Goal: Task Accomplishment & Management: Manage account settings

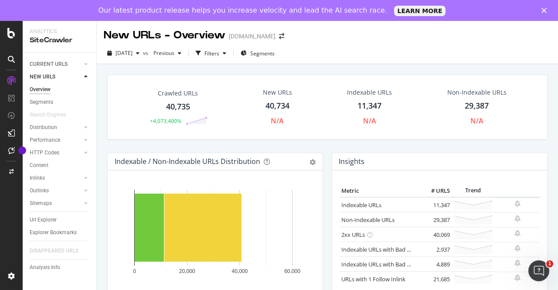
scroll to position [213, 0]
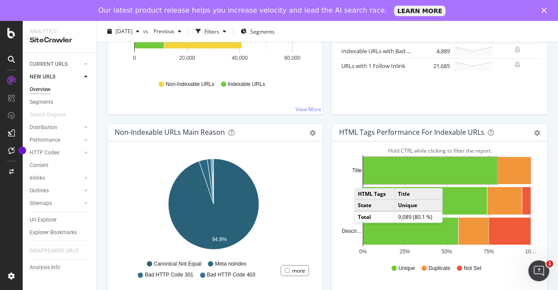
click at [543, 9] on polygon "Close" at bounding box center [544, 10] width 5 height 5
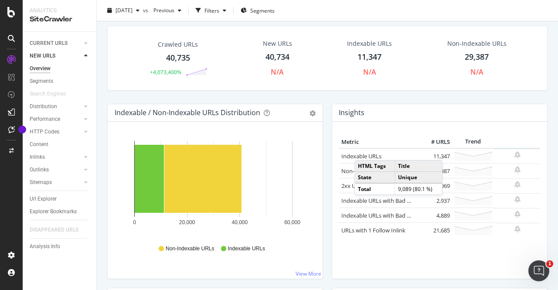
scroll to position [0, 0]
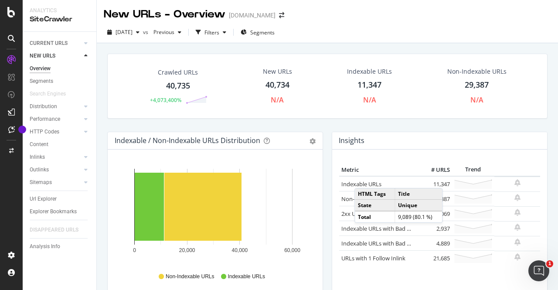
click at [6, 38] on div at bounding box center [11, 38] width 14 height 14
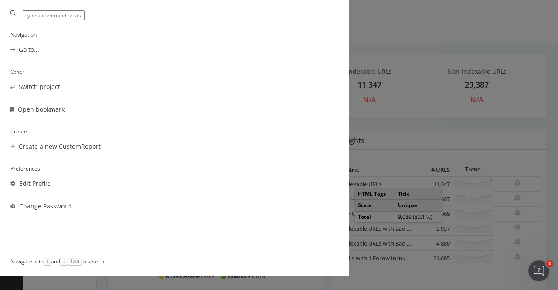
click at [181, 54] on div "Go to..." at bounding box center [174, 49] width 328 height 9
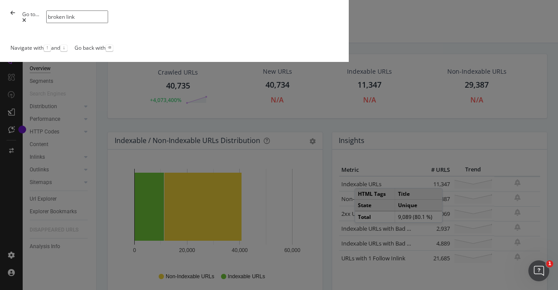
type input "broken link"
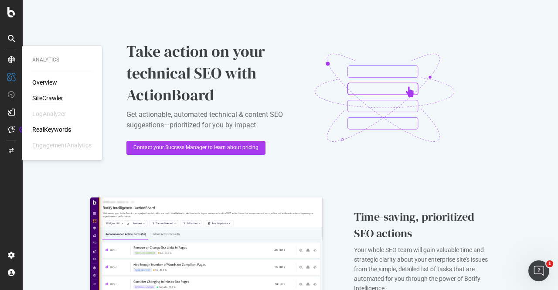
click at [42, 96] on div "SiteCrawler" at bounding box center [47, 98] width 31 height 9
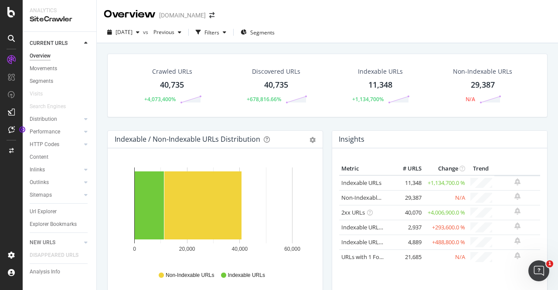
click at [86, 42] on icon at bounding box center [85, 43] width 3 height 5
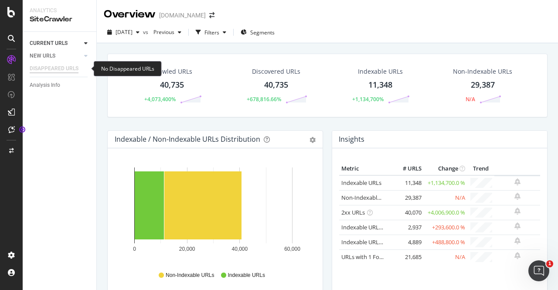
click at [54, 67] on div "DISAPPEARED URLS" at bounding box center [54, 68] width 49 height 9
click at [88, 41] on div at bounding box center [86, 43] width 9 height 9
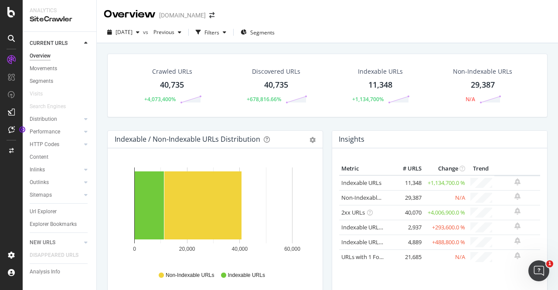
click at [40, 206] on div "Url Explorer" at bounding box center [63, 211] width 67 height 13
click at [38, 212] on div "Url Explorer" at bounding box center [43, 211] width 27 height 9
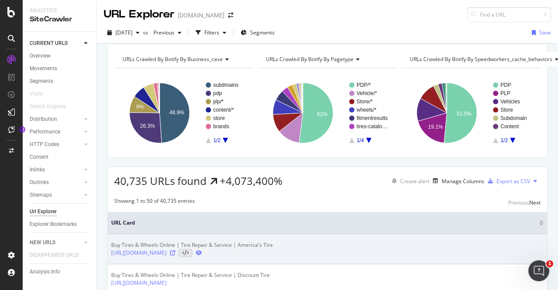
click at [348, 254] on div "Buy Tires & Wheels Online | Tire Repair & Service | America's Tire [URL][DOMAIN…" at bounding box center [327, 249] width 433 height 16
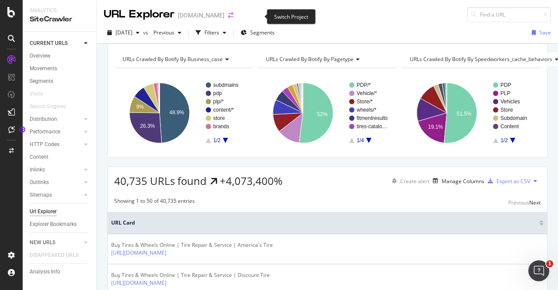
click at [233, 16] on icon "arrow-right-arrow-left" at bounding box center [230, 15] width 5 height 6
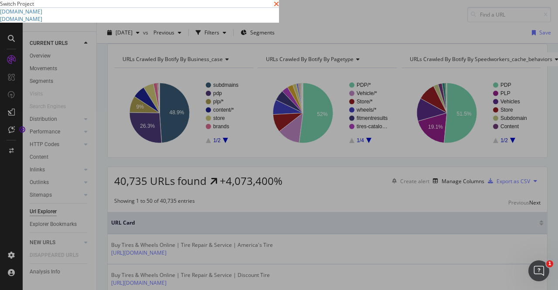
click at [279, 7] on icon "times" at bounding box center [276, 3] width 5 height 7
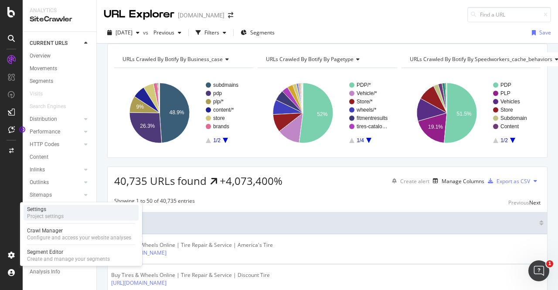
click at [52, 213] on div "Project settings" at bounding box center [45, 216] width 37 height 7
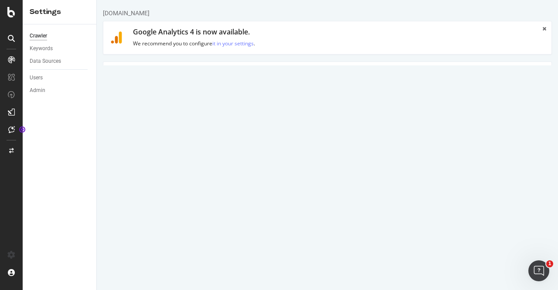
click at [543, 28] on icon at bounding box center [545, 28] width 4 height 5
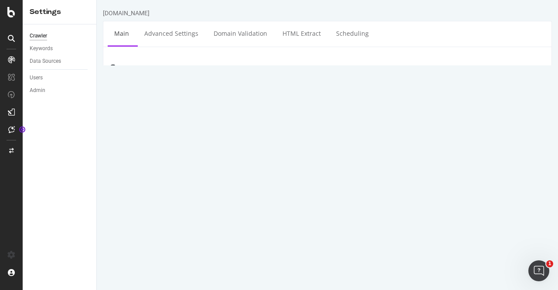
click at [144, 185] on section "Project Name [DOMAIN_NAME] Start URLs [URL][DOMAIN_NAME] [URL][DOMAIN_NAME] Or …" at bounding box center [327, 287] width 435 height 404
click at [35, 78] on div "Users" at bounding box center [36, 77] width 13 height 9
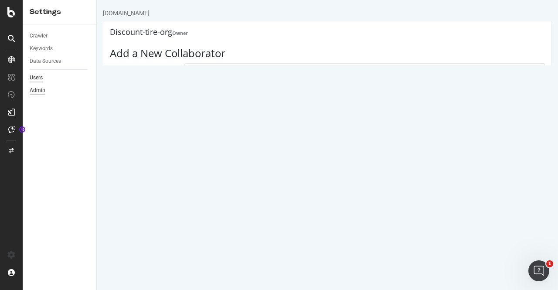
click at [39, 88] on div "Admin" at bounding box center [38, 90] width 16 height 9
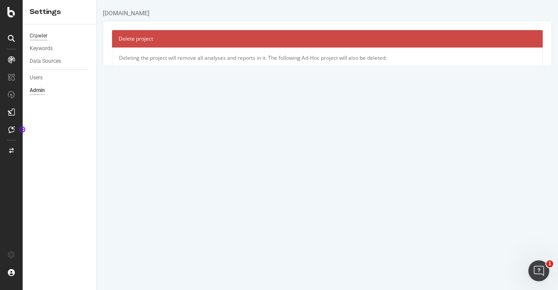
click at [45, 34] on div "Crawler" at bounding box center [39, 35] width 18 height 9
